Goal: Use online tool/utility: Use online tool/utility

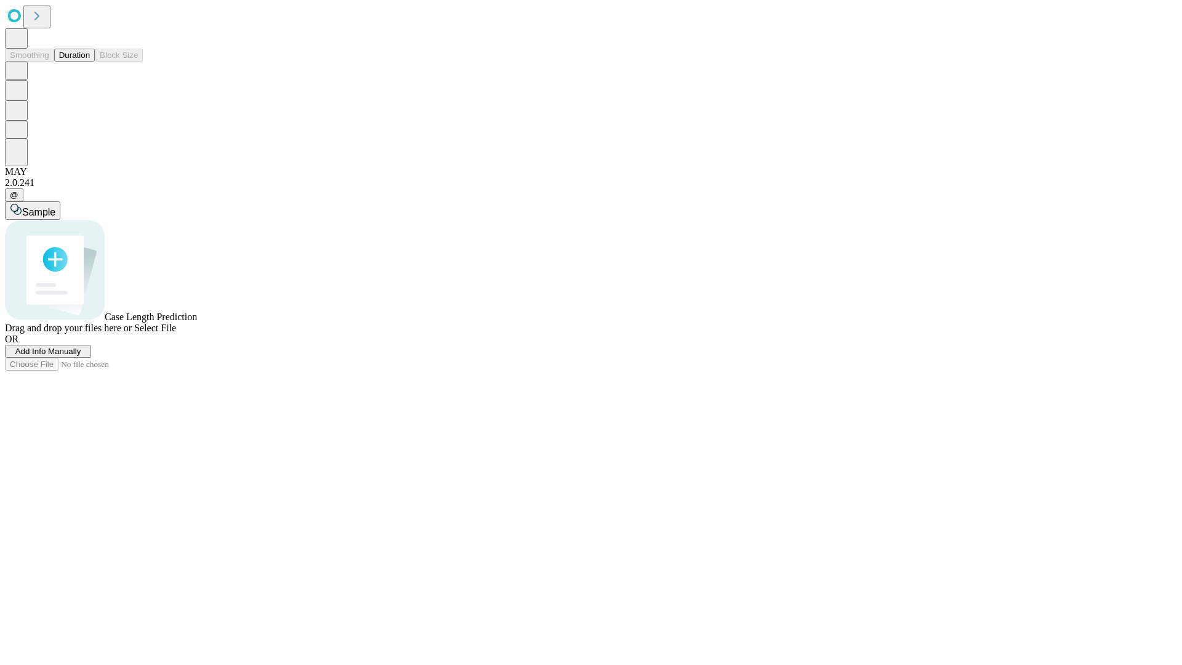
click at [90, 62] on button "Duration" at bounding box center [74, 55] width 41 height 13
click at [81, 356] on span "Add Info Manually" at bounding box center [48, 351] width 66 height 9
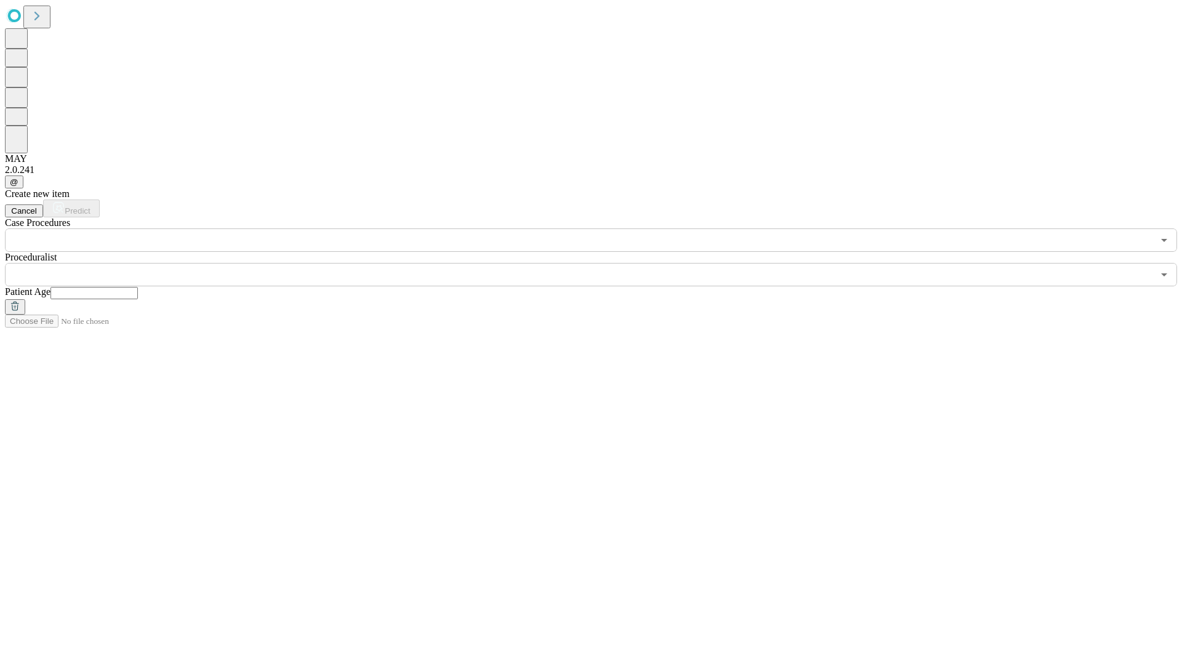
click at [138, 287] on input "text" at bounding box center [93, 293] width 87 height 12
type input "**"
click at [600, 263] on input "text" at bounding box center [579, 274] width 1148 height 23
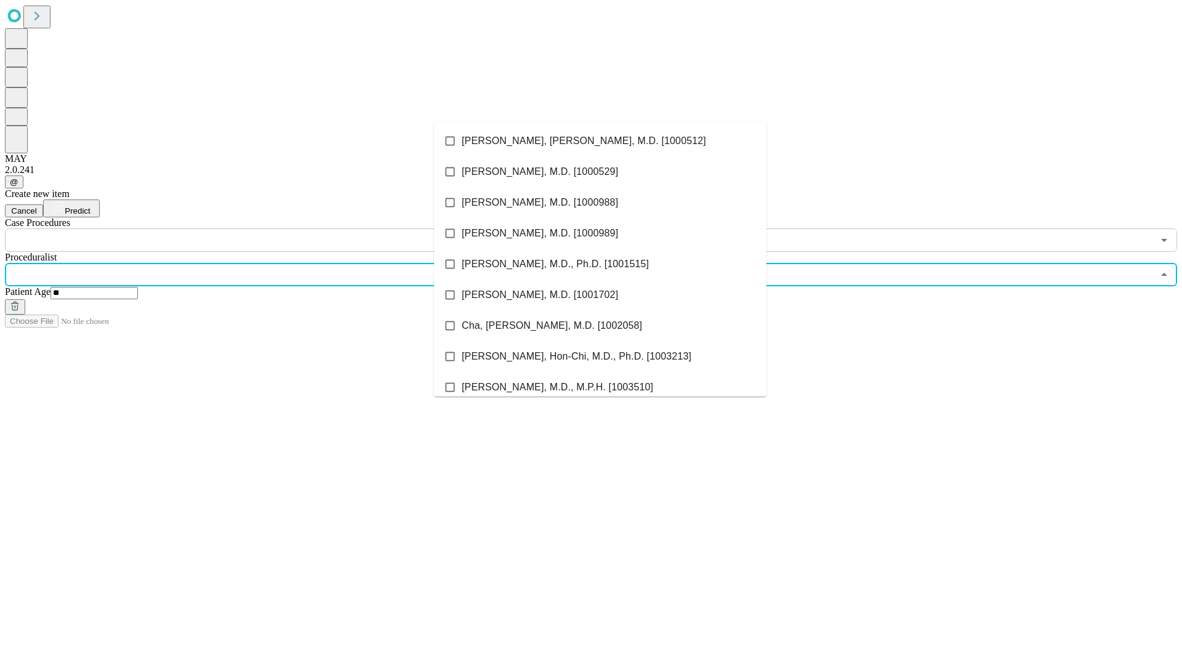
click at [600, 141] on li "[PERSON_NAME], [PERSON_NAME], M.D. [1000512]" at bounding box center [600, 141] width 332 height 31
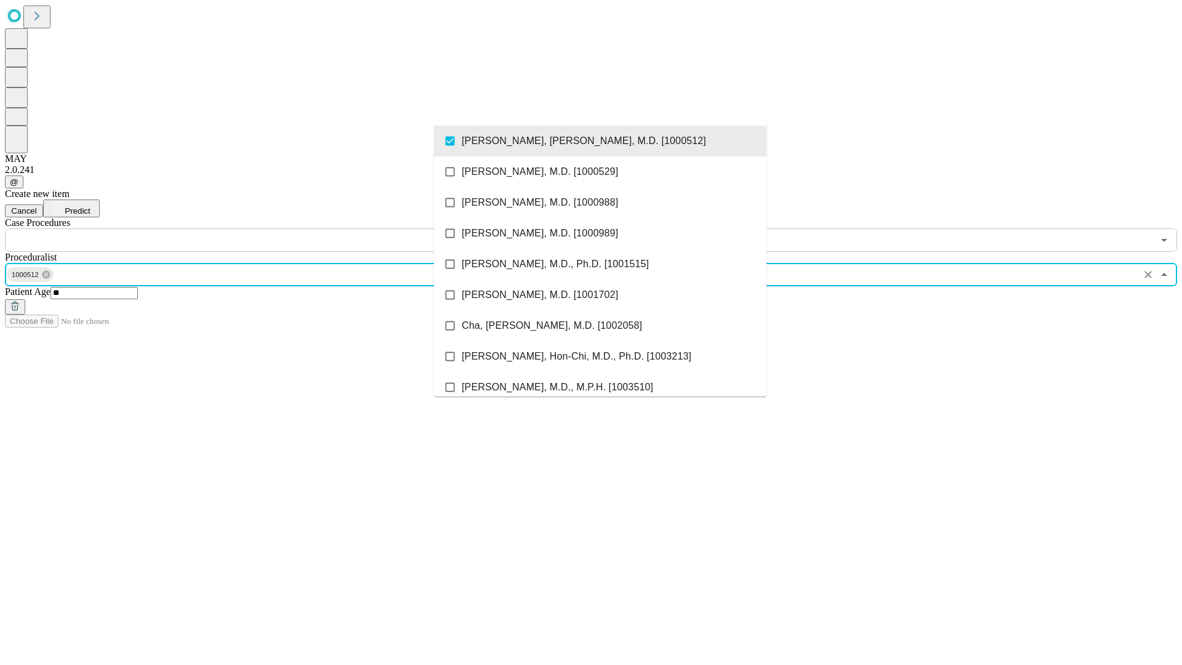
click at [259, 228] on input "text" at bounding box center [579, 239] width 1148 height 23
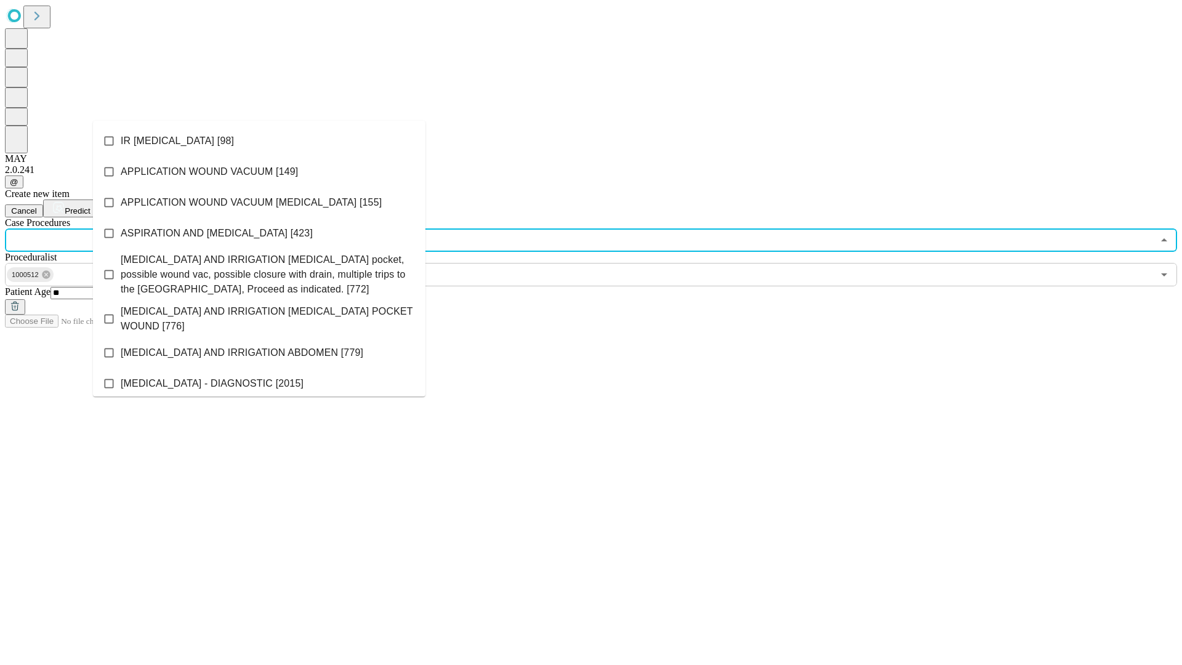
click at [259, 141] on li "IR [MEDICAL_DATA] [98]" at bounding box center [259, 141] width 332 height 31
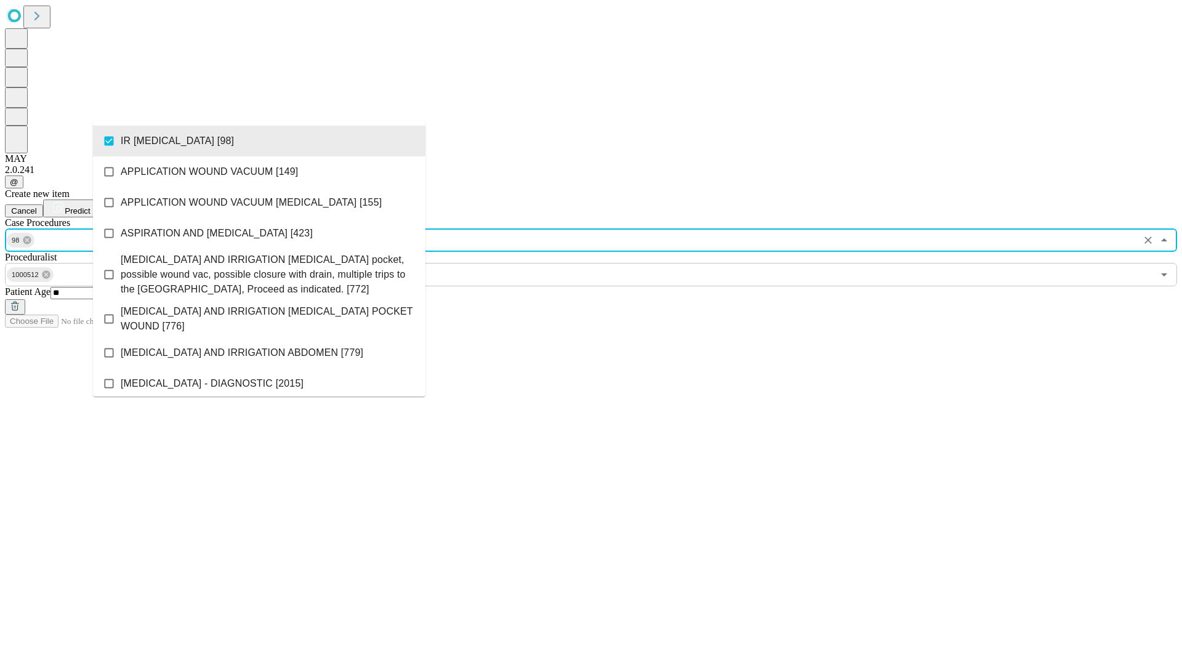
click at [90, 206] on span "Predict" at bounding box center [77, 210] width 25 height 9
